Goal: Task Accomplishment & Management: Manage account settings

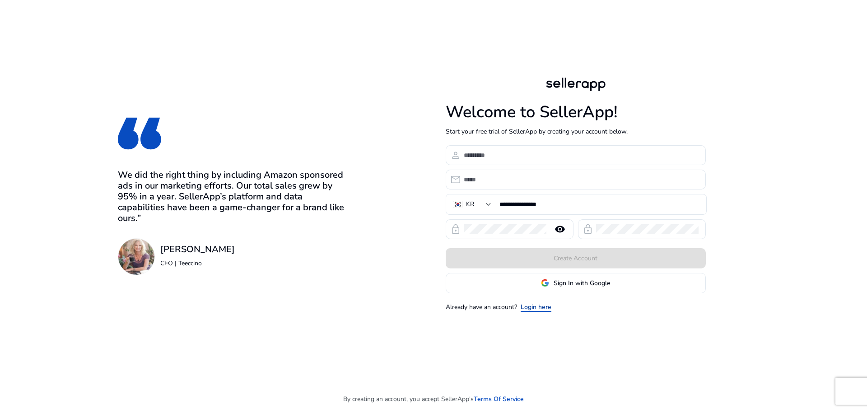
click at [534, 308] on link "Login here" at bounding box center [536, 306] width 31 height 9
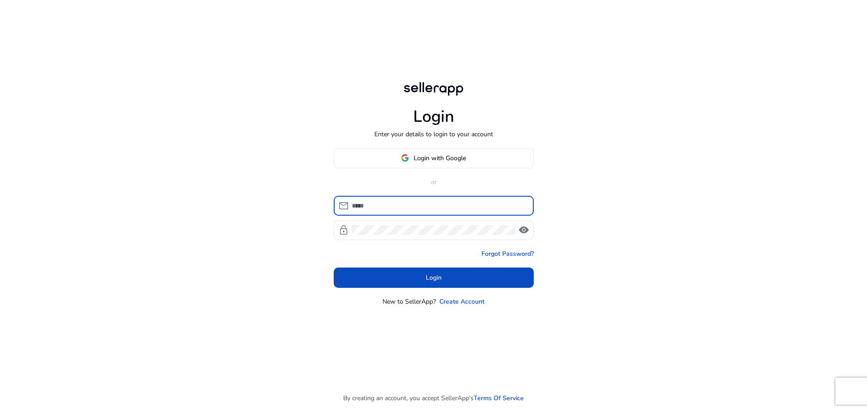
click at [413, 209] on input at bounding box center [439, 206] width 175 height 10
type input "**********"
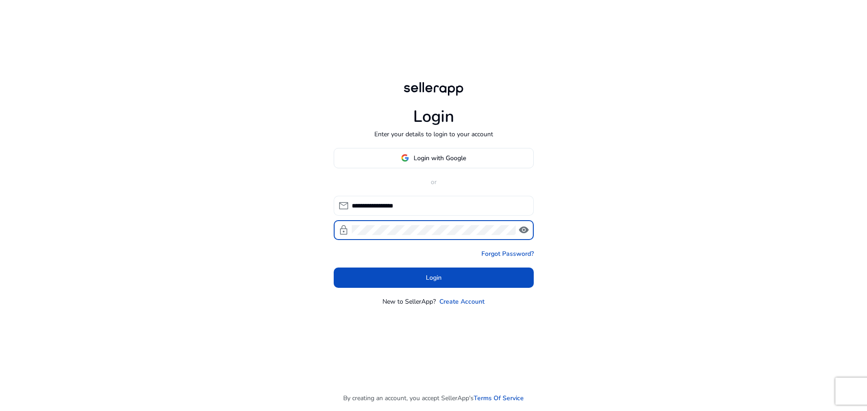
click button "Login" at bounding box center [434, 278] width 200 height 20
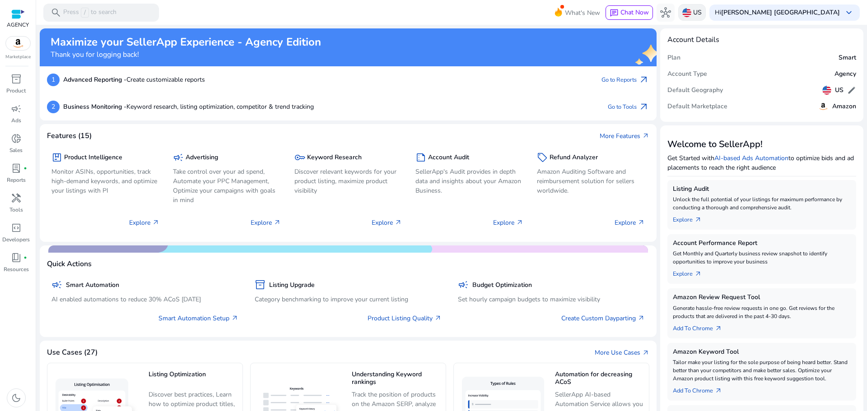
click at [691, 12] on img at bounding box center [686, 12] width 9 height 9
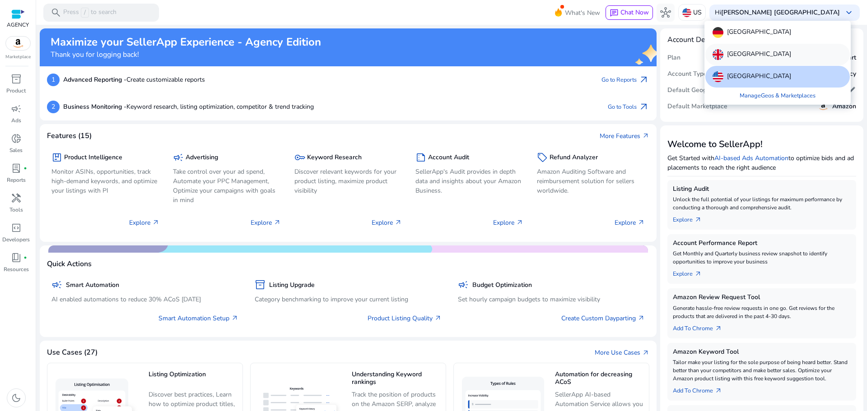
click at [753, 57] on p "[GEOGRAPHIC_DATA]" at bounding box center [759, 54] width 64 height 11
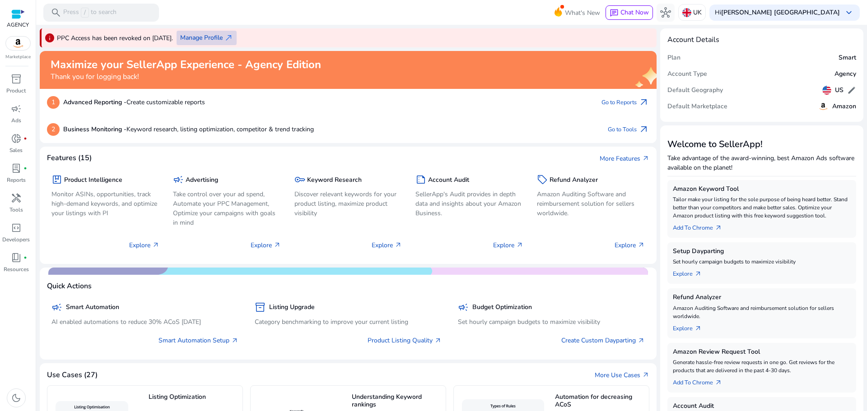
click at [223, 35] on span "Manage Profile" at bounding box center [201, 37] width 42 height 9
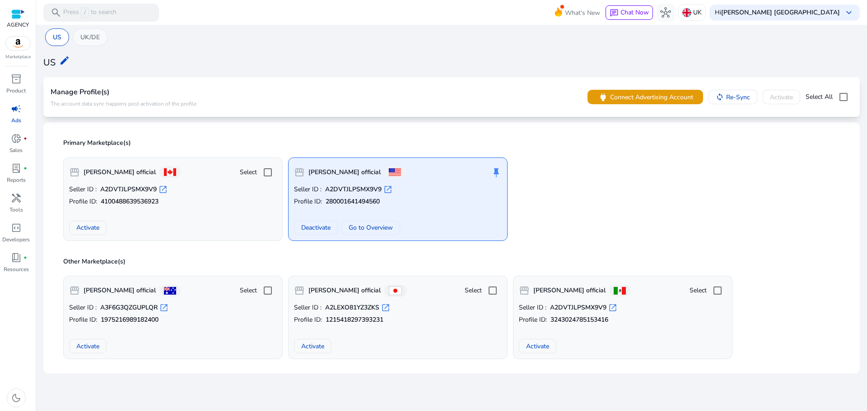
click at [106, 37] on div "UK/DE" at bounding box center [90, 37] width 35 height 18
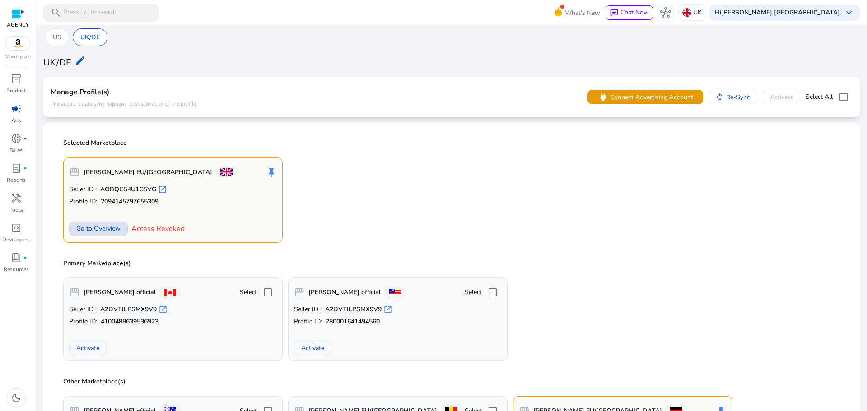
click at [84, 224] on span "Go to Overview" at bounding box center [98, 228] width 44 height 9
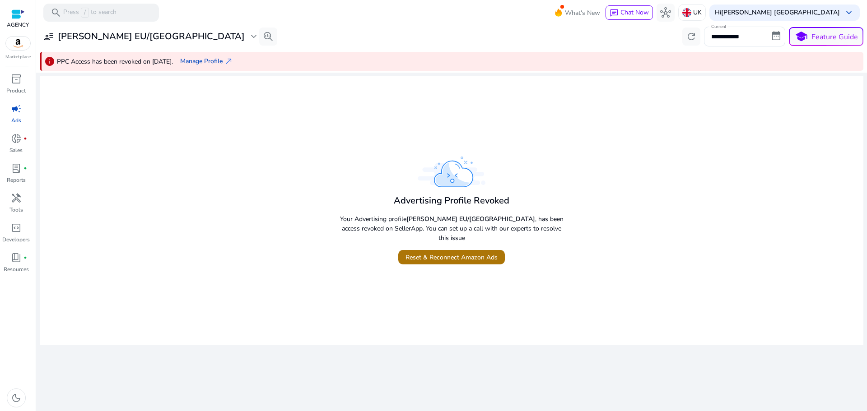
click at [419, 253] on span "Reset & Reconnect Amazon Ads" at bounding box center [451, 257] width 92 height 9
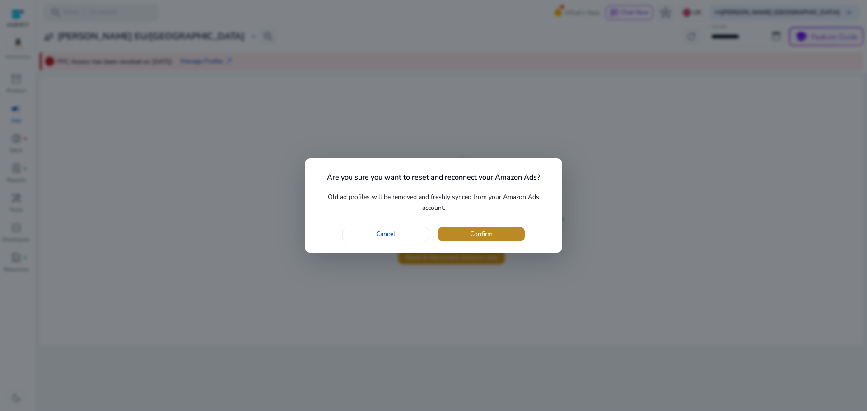
click at [472, 229] on span "button" at bounding box center [481, 234] width 87 height 22
